Goal: Information Seeking & Learning: Learn about a topic

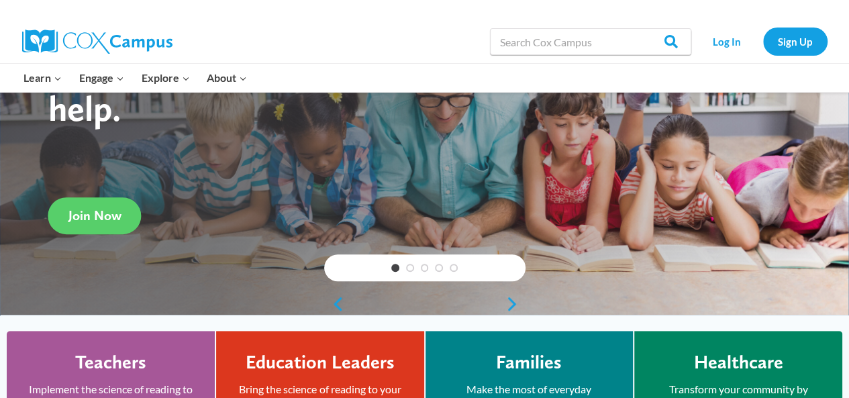
scroll to position [143, 0]
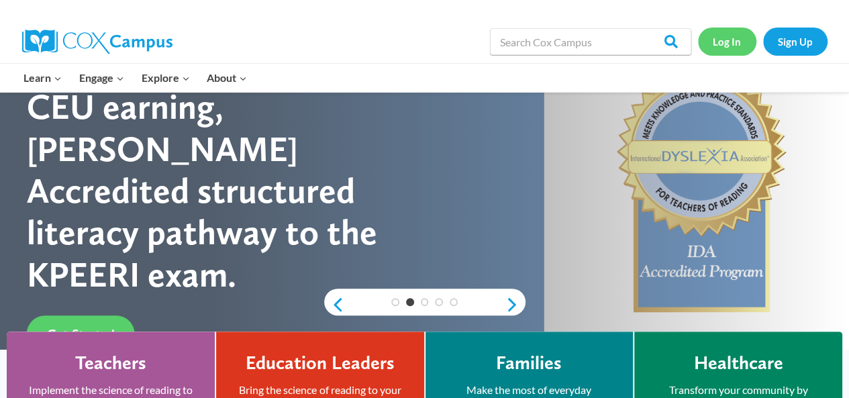
click at [726, 40] on link "Log In" at bounding box center [727, 42] width 58 height 28
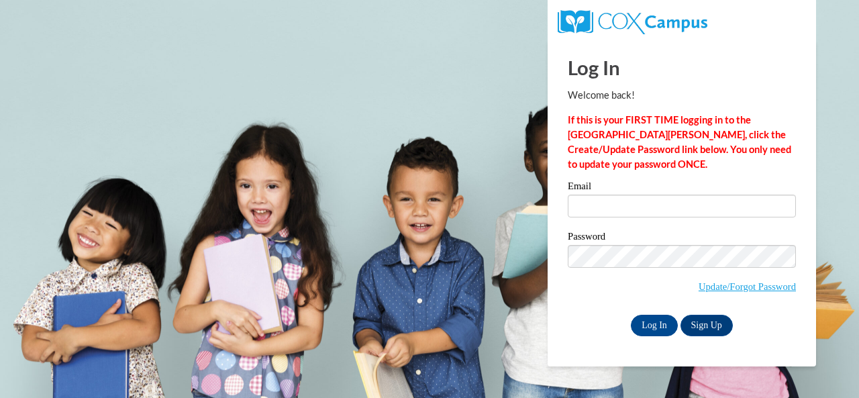
click at [676, 192] on label "Email" at bounding box center [682, 187] width 228 height 13
click at [676, 195] on input "Email" at bounding box center [682, 206] width 228 height 23
click at [663, 204] on input "Email" at bounding box center [682, 206] width 228 height 23
type input "e049901@muscogee.k12.ga.us"
click at [646, 327] on input "Log In" at bounding box center [654, 325] width 47 height 21
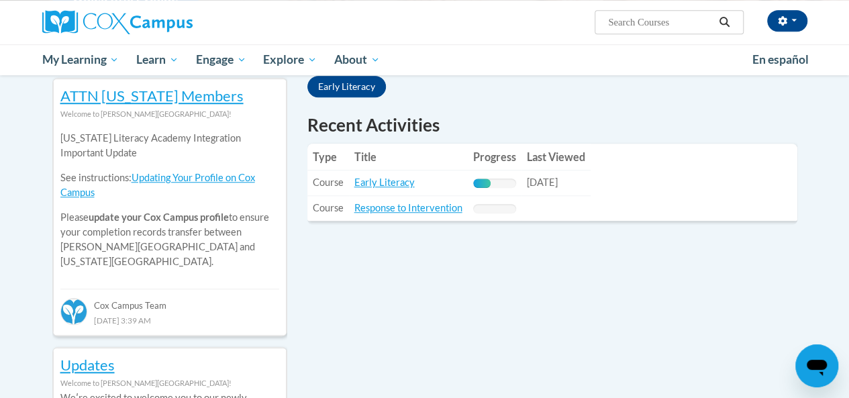
scroll to position [448, 0]
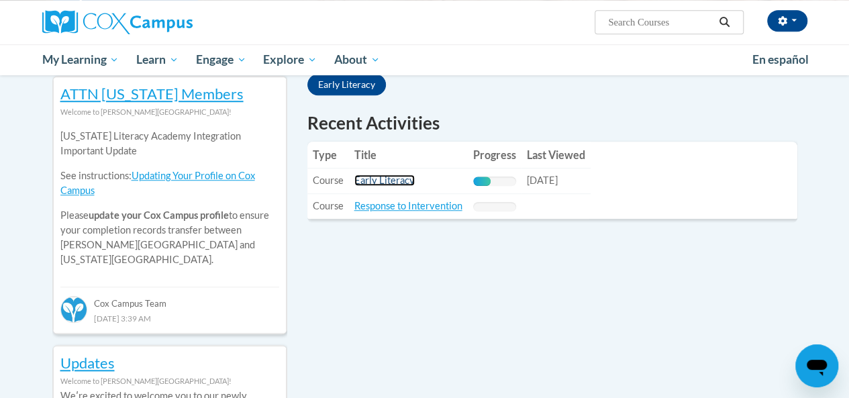
click at [363, 185] on link "Early Literacy" at bounding box center [384, 179] width 60 height 11
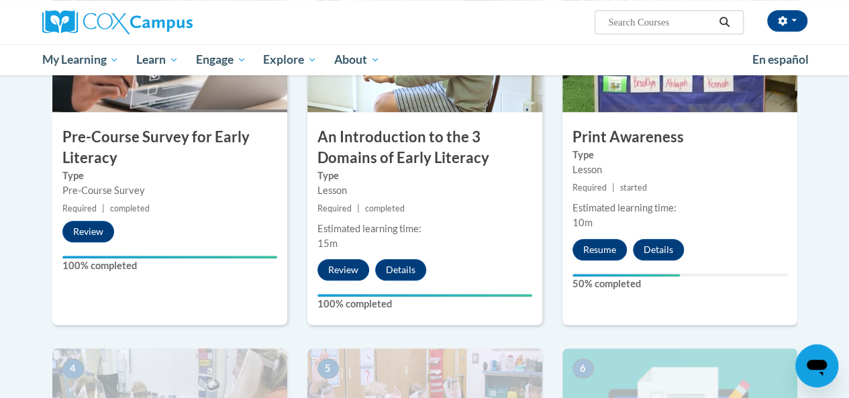
scroll to position [373, 0]
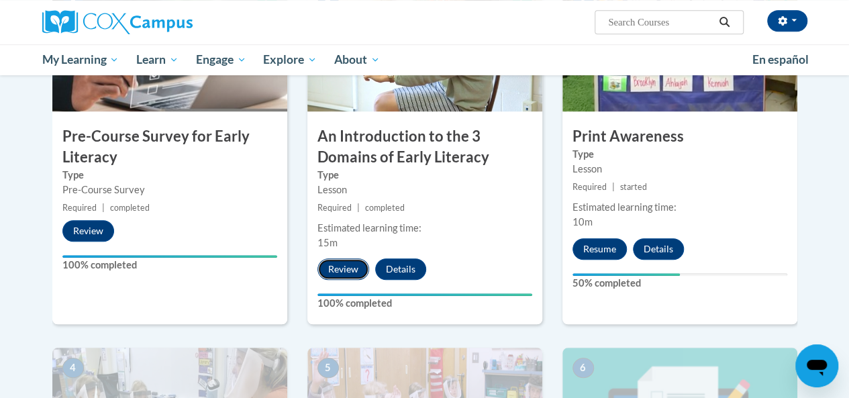
click at [340, 269] on button "Review" at bounding box center [343, 268] width 52 height 21
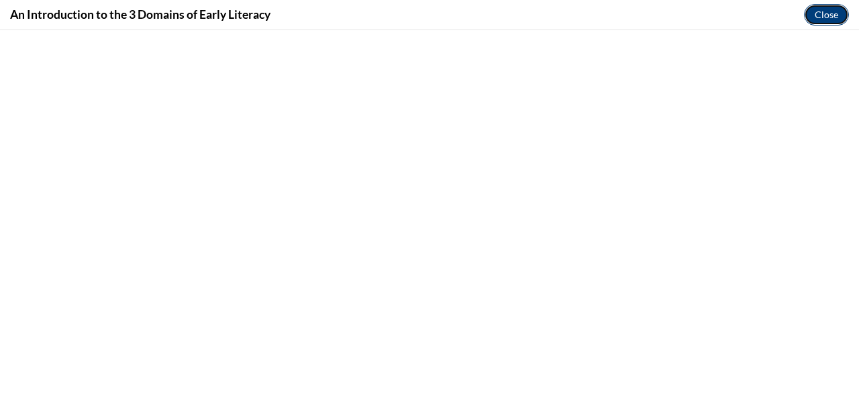
click at [835, 19] on button "Close" at bounding box center [826, 14] width 45 height 21
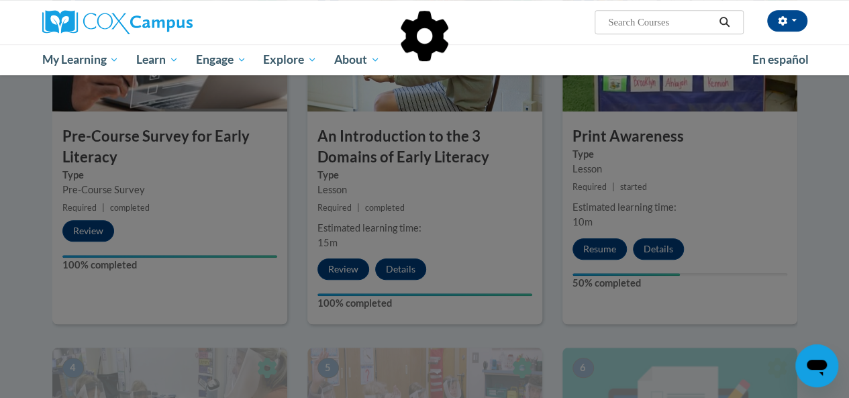
click at [597, 247] on div at bounding box center [424, 199] width 849 height 398
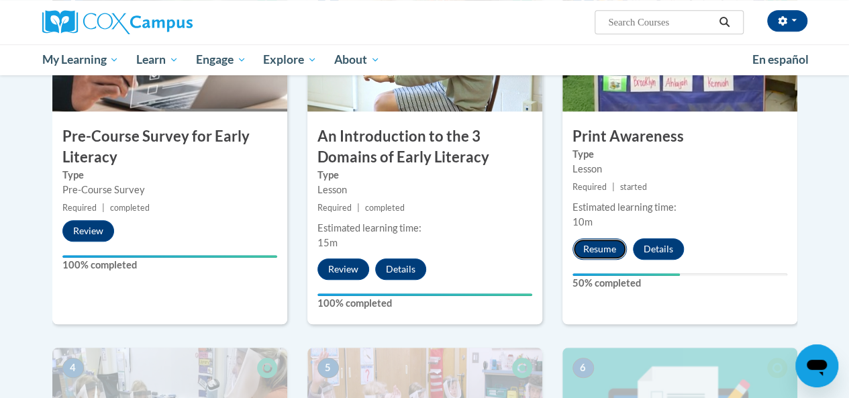
click at [601, 246] on button "Resume" at bounding box center [599, 248] width 54 height 21
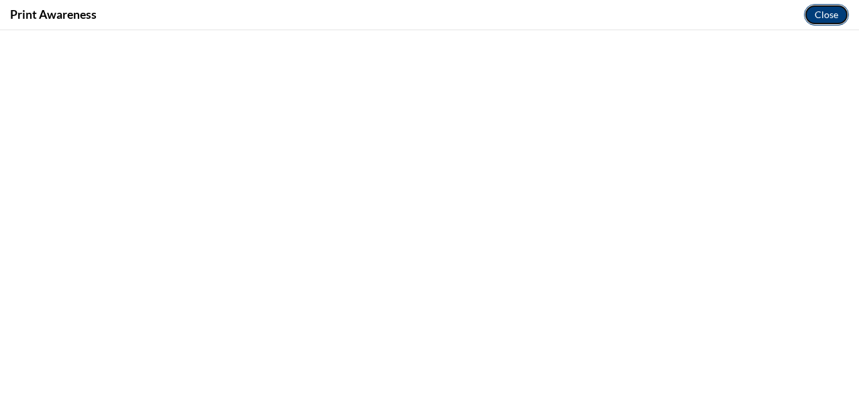
click at [833, 21] on button "Close" at bounding box center [826, 14] width 45 height 21
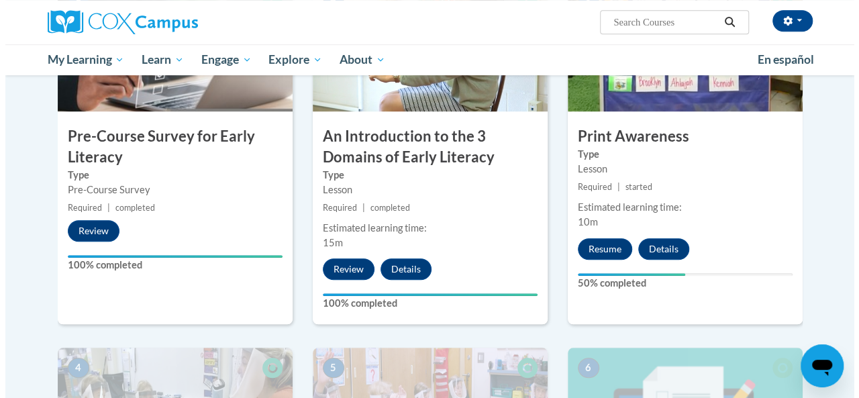
scroll to position [385, 0]
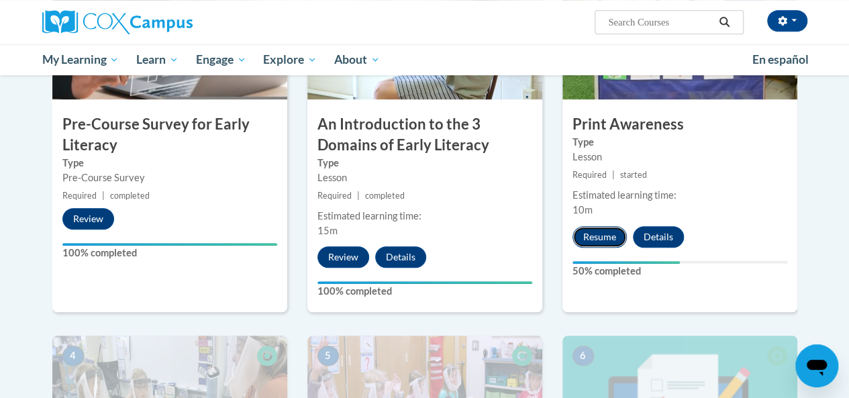
click at [596, 235] on button "Resume" at bounding box center [599, 236] width 54 height 21
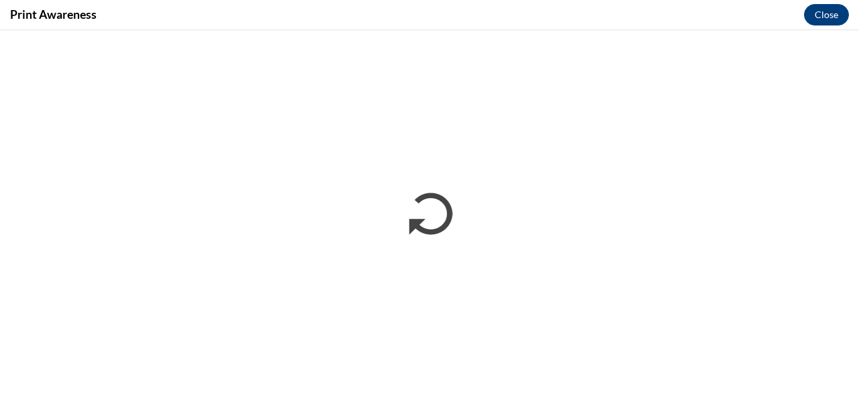
scroll to position [0, 0]
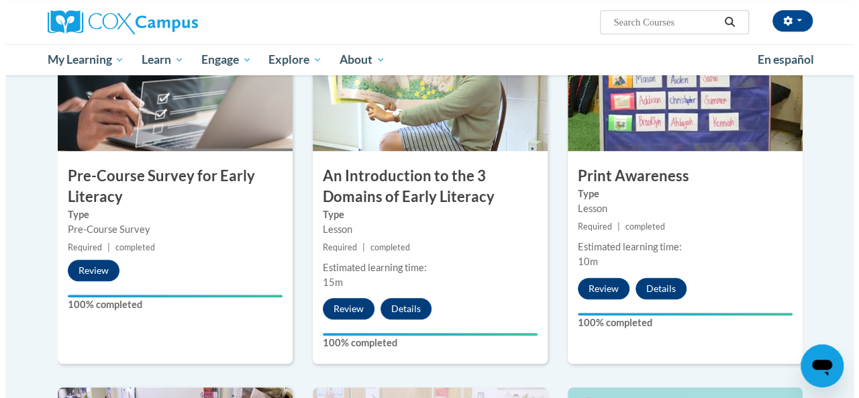
scroll to position [336, 0]
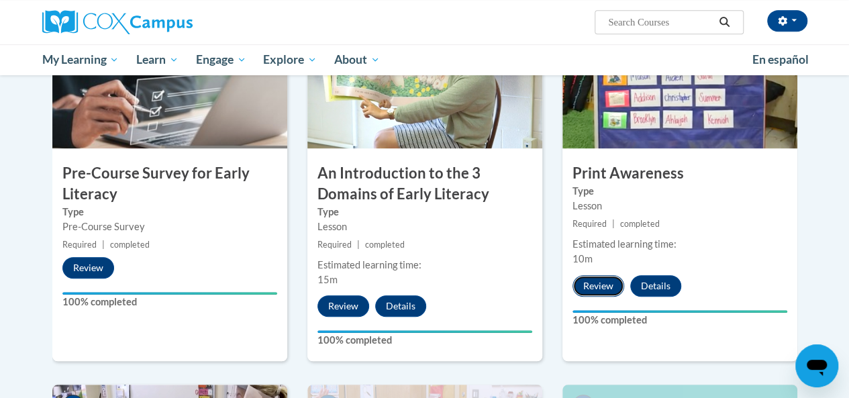
click at [599, 286] on button "Review" at bounding box center [598, 285] width 52 height 21
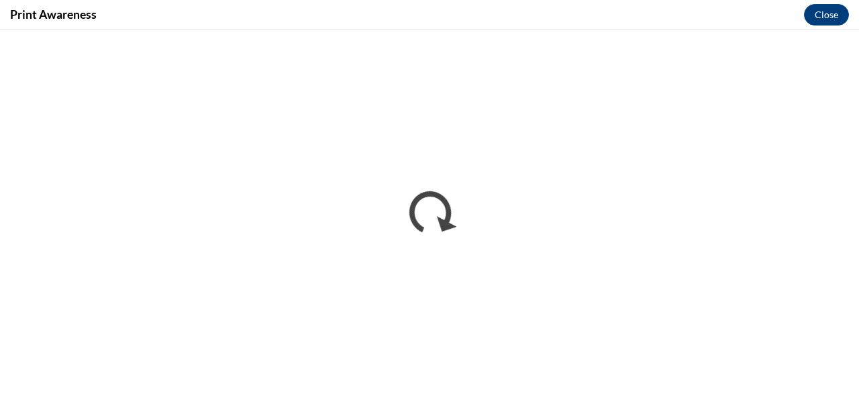
scroll to position [0, 0]
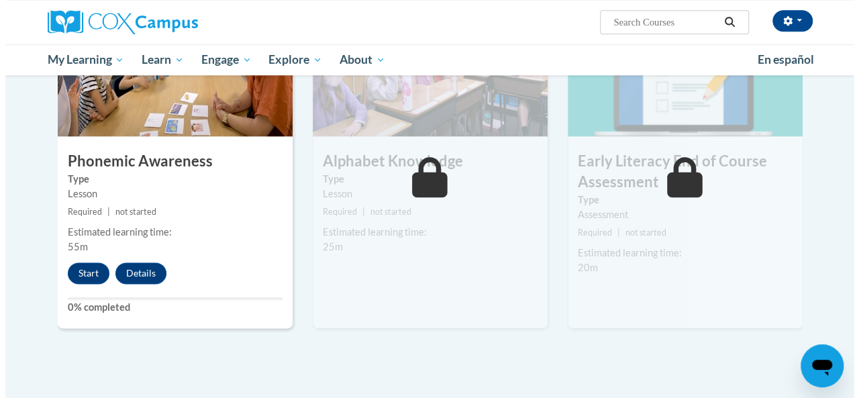
scroll to position [723, 0]
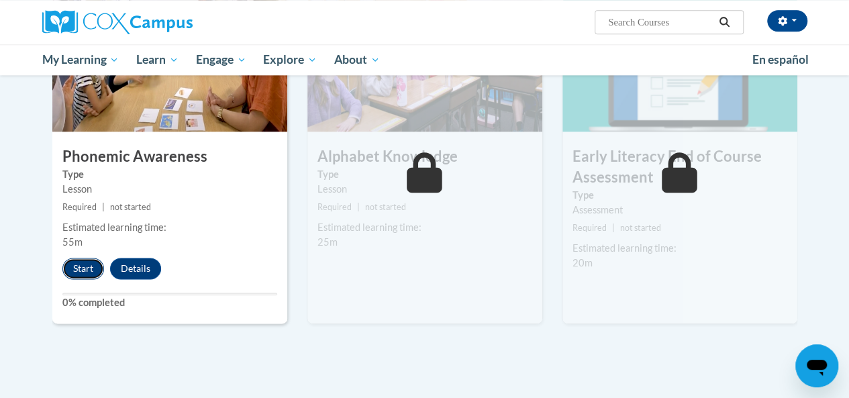
click at [83, 268] on button "Start" at bounding box center [83, 268] width 42 height 21
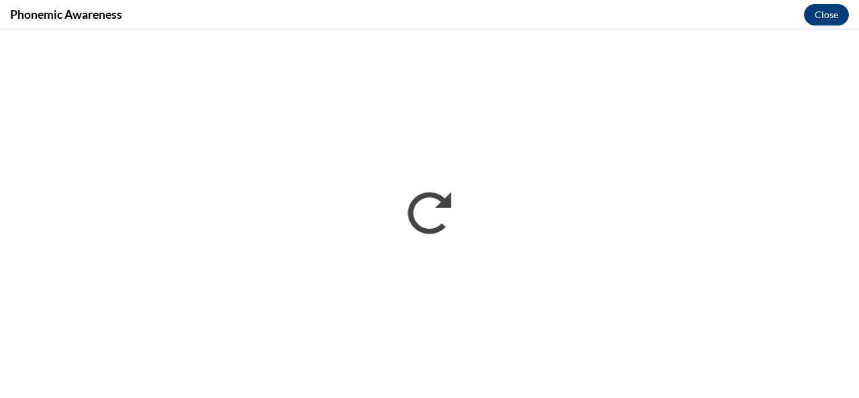
scroll to position [0, 0]
